Goal: Information Seeking & Learning: Learn about a topic

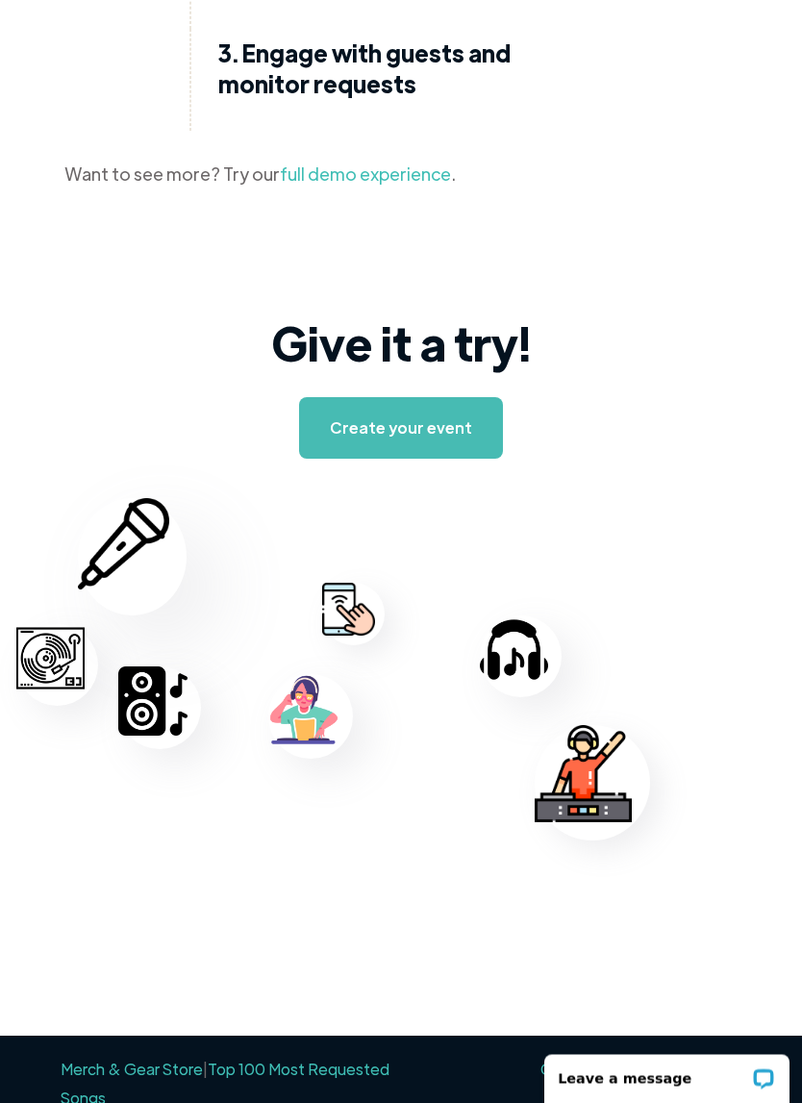
scroll to position [5465, 0]
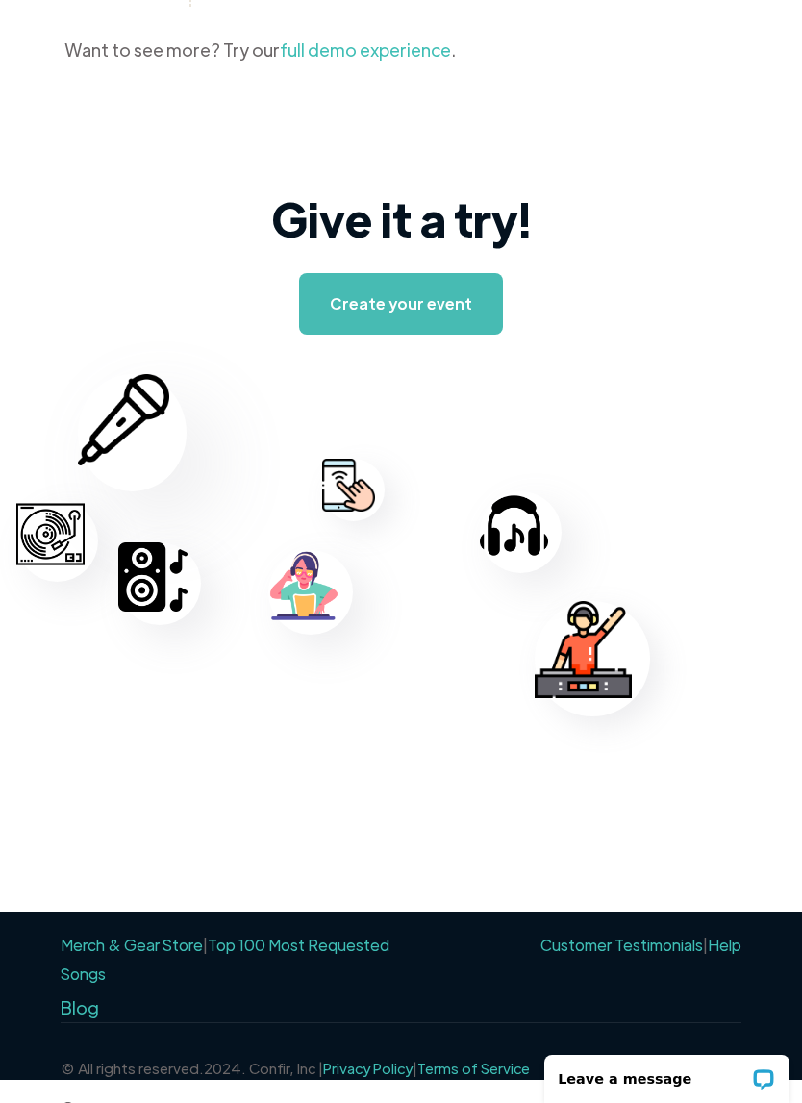
click at [97, 960] on link "Top 100 Most Requested Songs" at bounding box center [225, 959] width 329 height 49
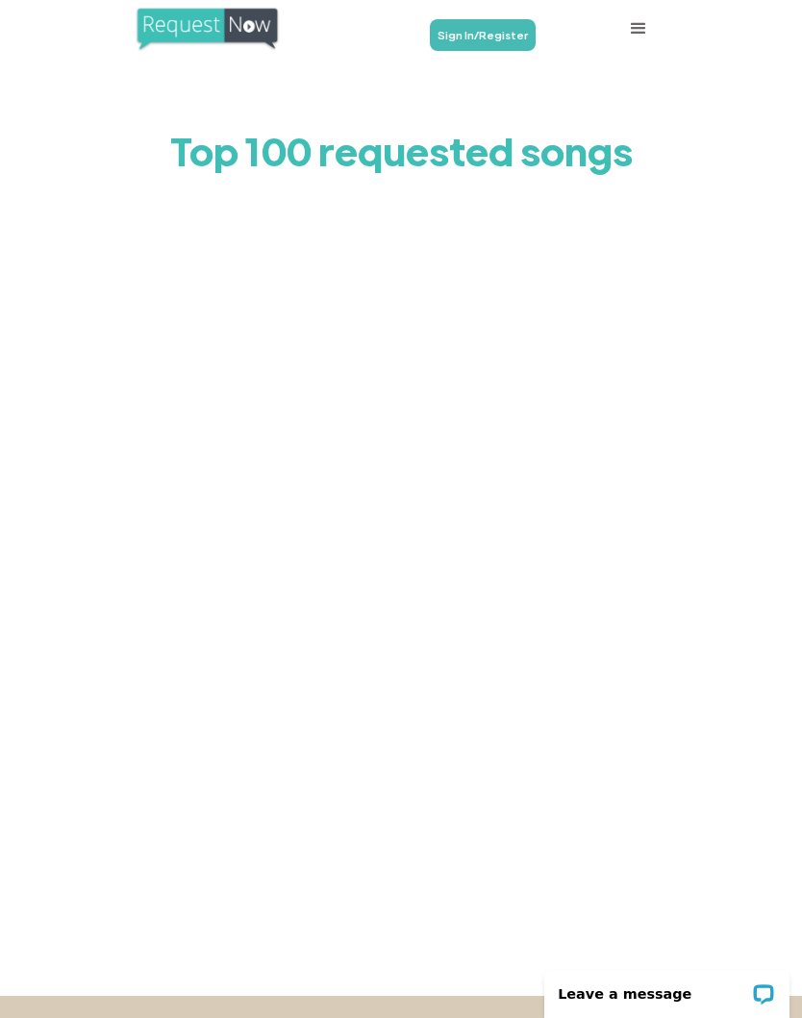
click at [201, 24] on img "home" at bounding box center [207, 29] width 145 height 46
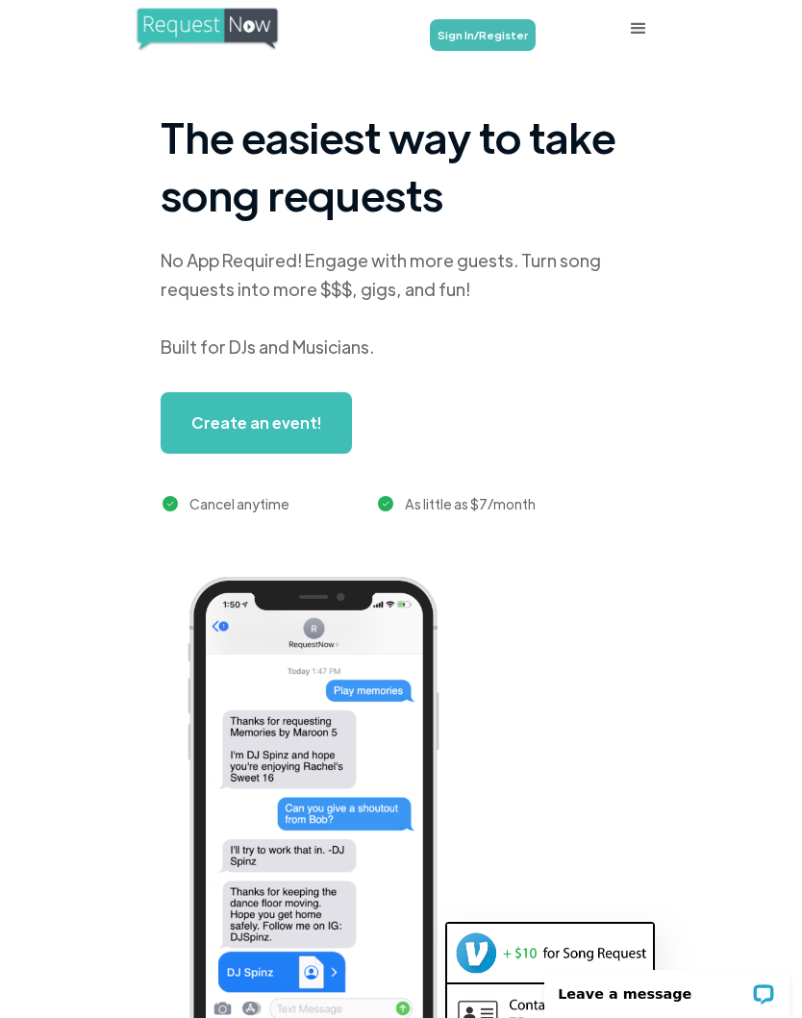
click at [641, 28] on div "menu" at bounding box center [638, 28] width 23 height 23
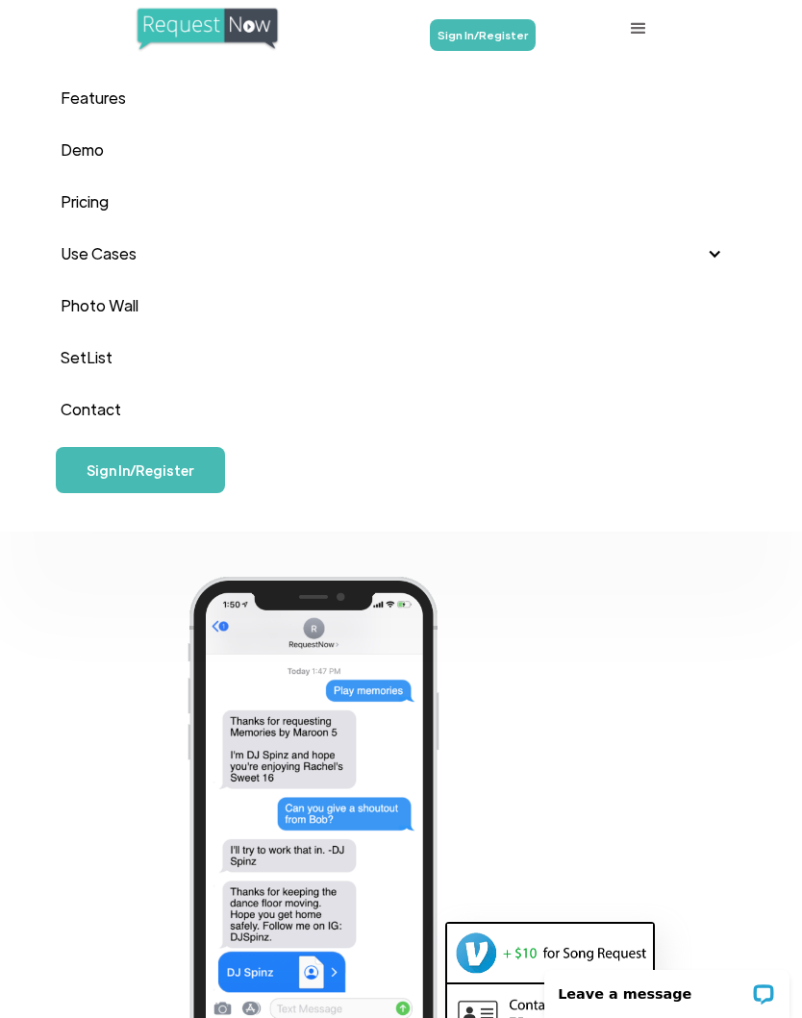
click at [82, 189] on link "Pricing" at bounding box center [402, 202] width 682 height 52
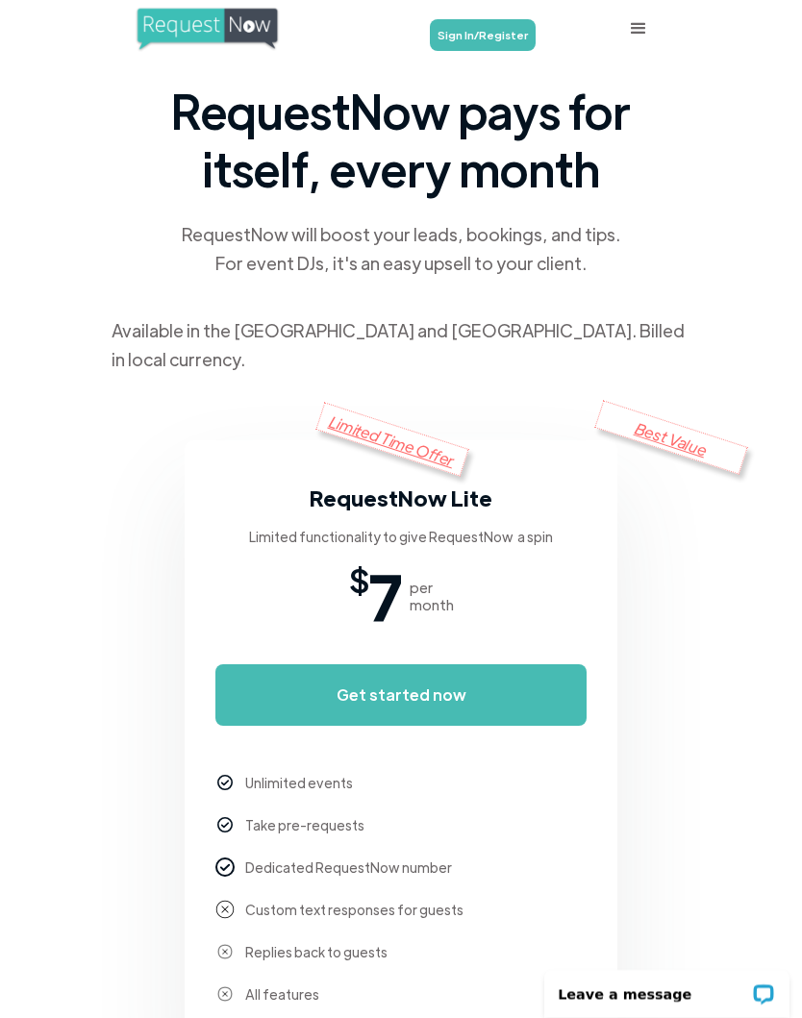
click at [638, 24] on div "menu" at bounding box center [638, 28] width 23 height 23
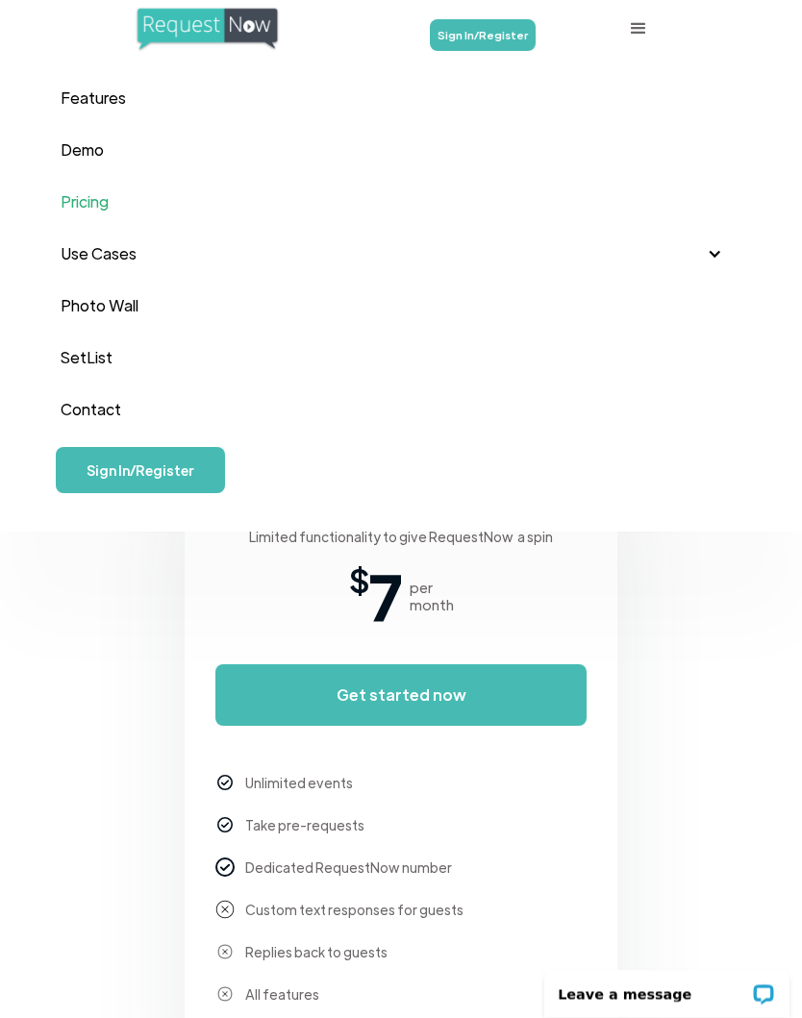
click at [79, 144] on link "Demo" at bounding box center [402, 150] width 682 height 52
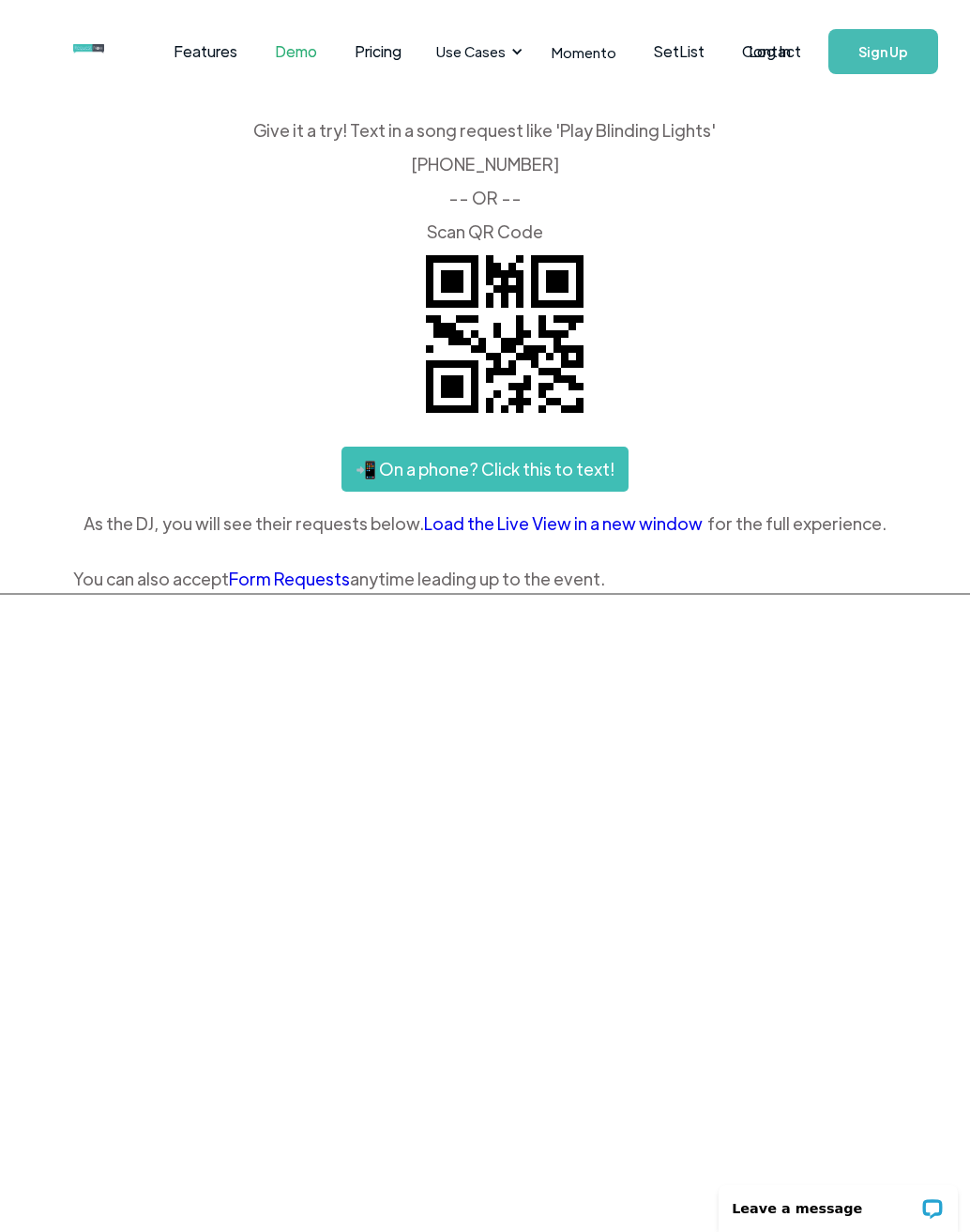
click at [463, 47] on div "Use Cases" at bounding box center [470, 51] width 69 height 21
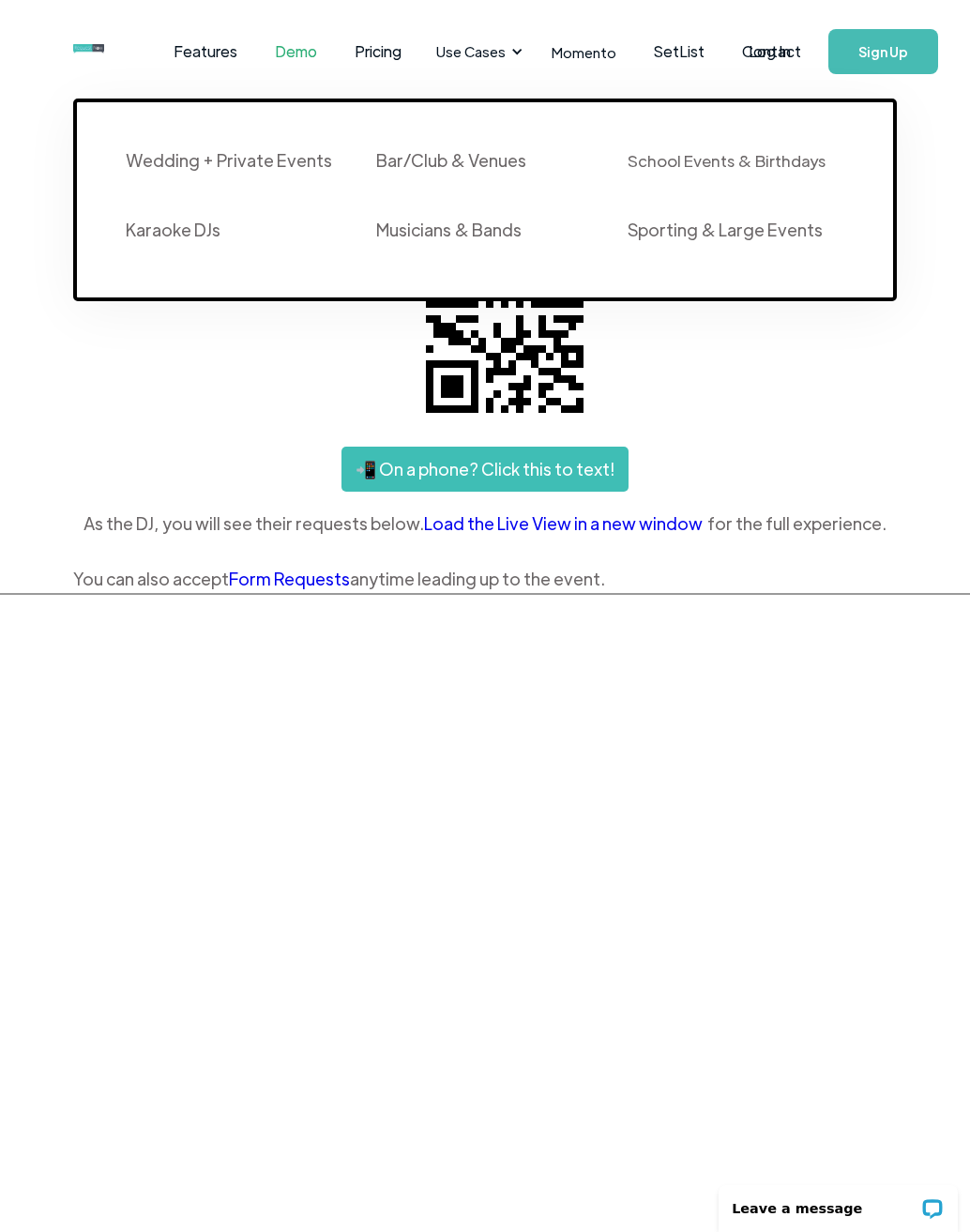
click at [169, 156] on div "Wedding + Private Events" at bounding box center [229, 160] width 207 height 22
